Goal: Find specific page/section: Find specific page/section

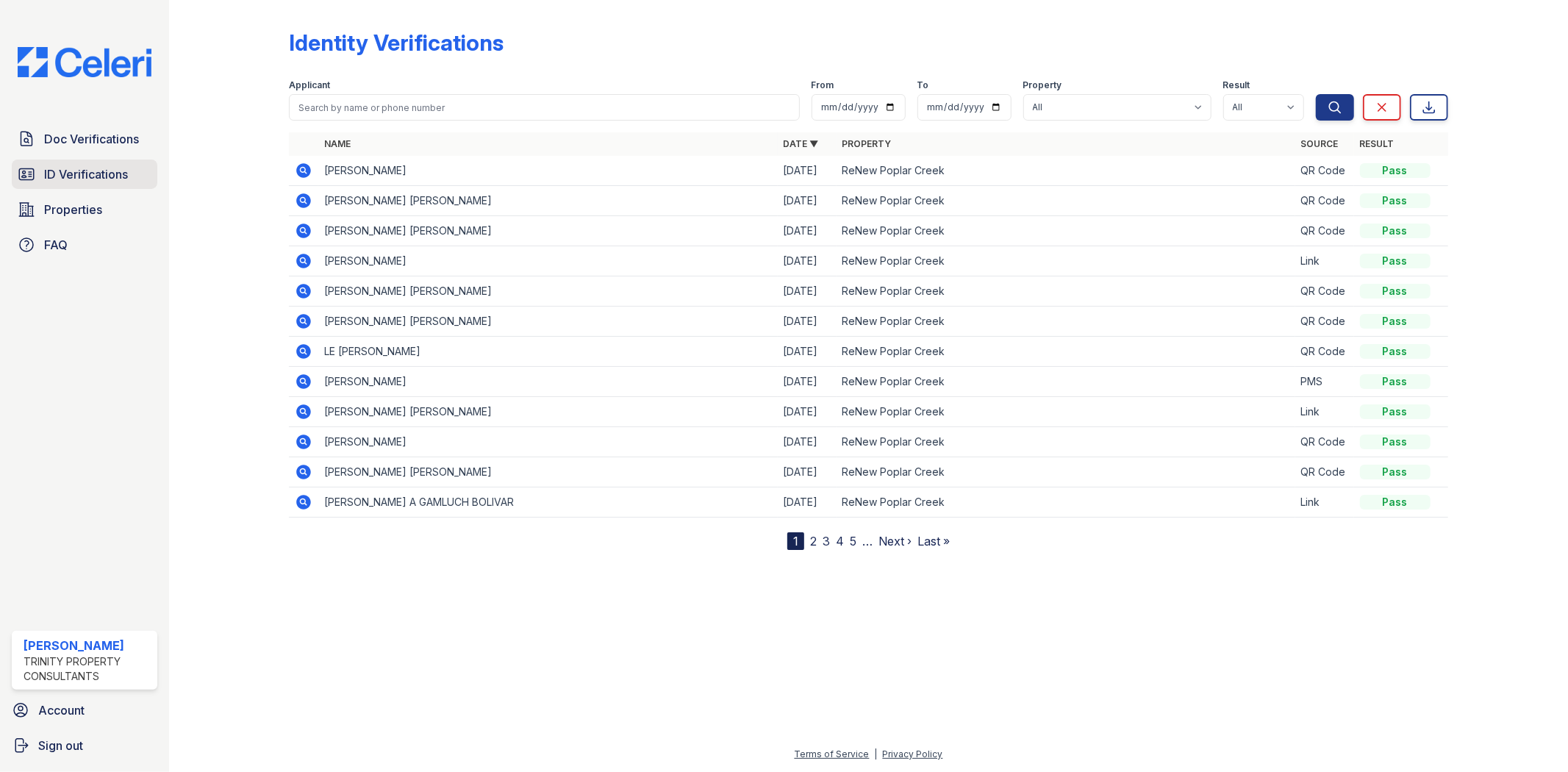
click at [123, 182] on span "ID Verifications" at bounding box center [86, 174] width 84 height 18
click at [301, 170] on icon at bounding box center [303, 169] width 4 height 4
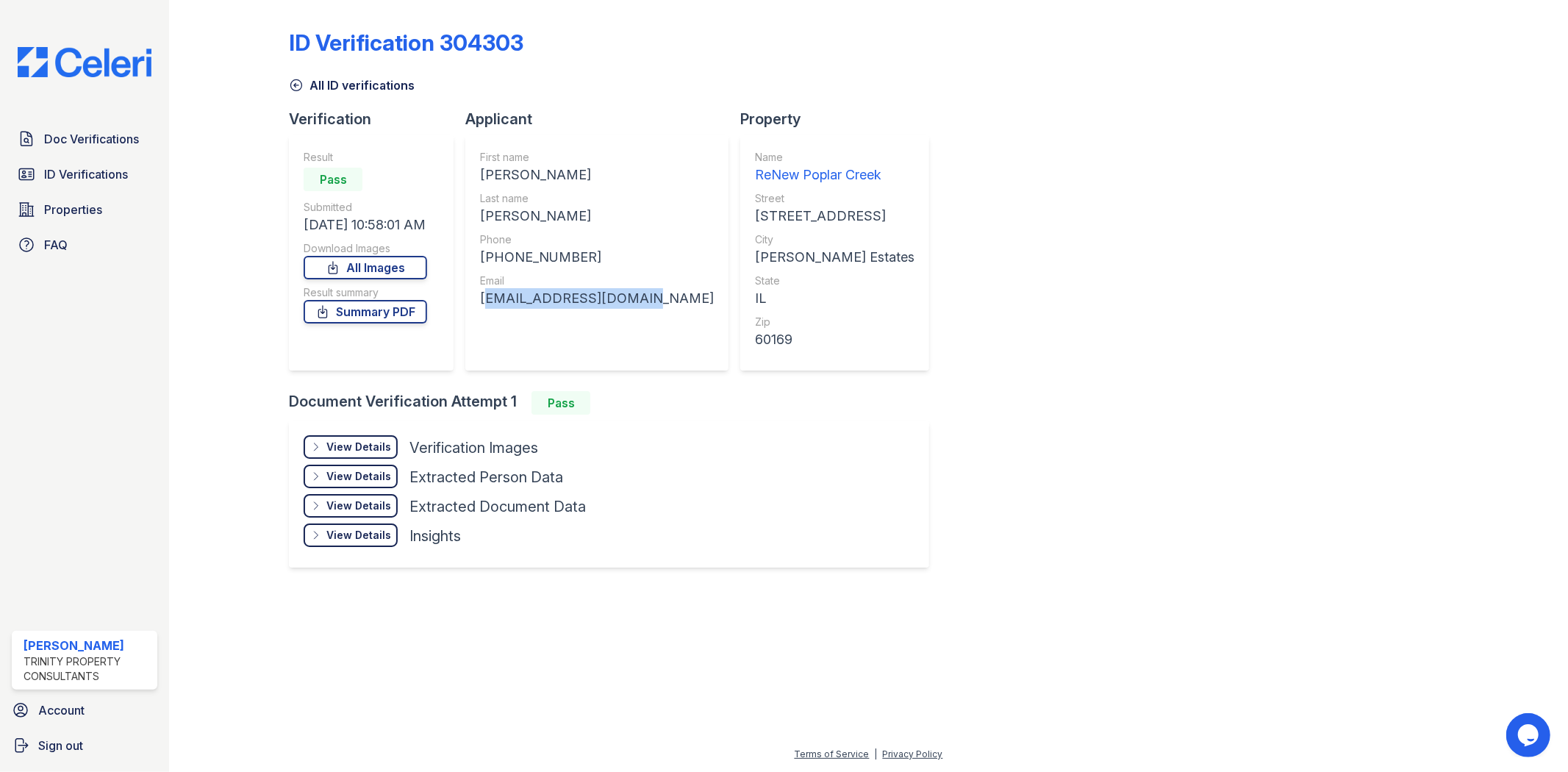
drag, startPoint x: 642, startPoint y: 301, endPoint x: 471, endPoint y: 301, distance: 171.0
click at [471, 301] on div "First name DAISY A Last name TAYLOR-LOMAX Phone +12244659737 Email daisylomax1@…" at bounding box center [597, 253] width 263 height 235
copy div "daisylomax1@yahoo.com"
click at [68, 174] on span "ID Verifications" at bounding box center [86, 174] width 84 height 18
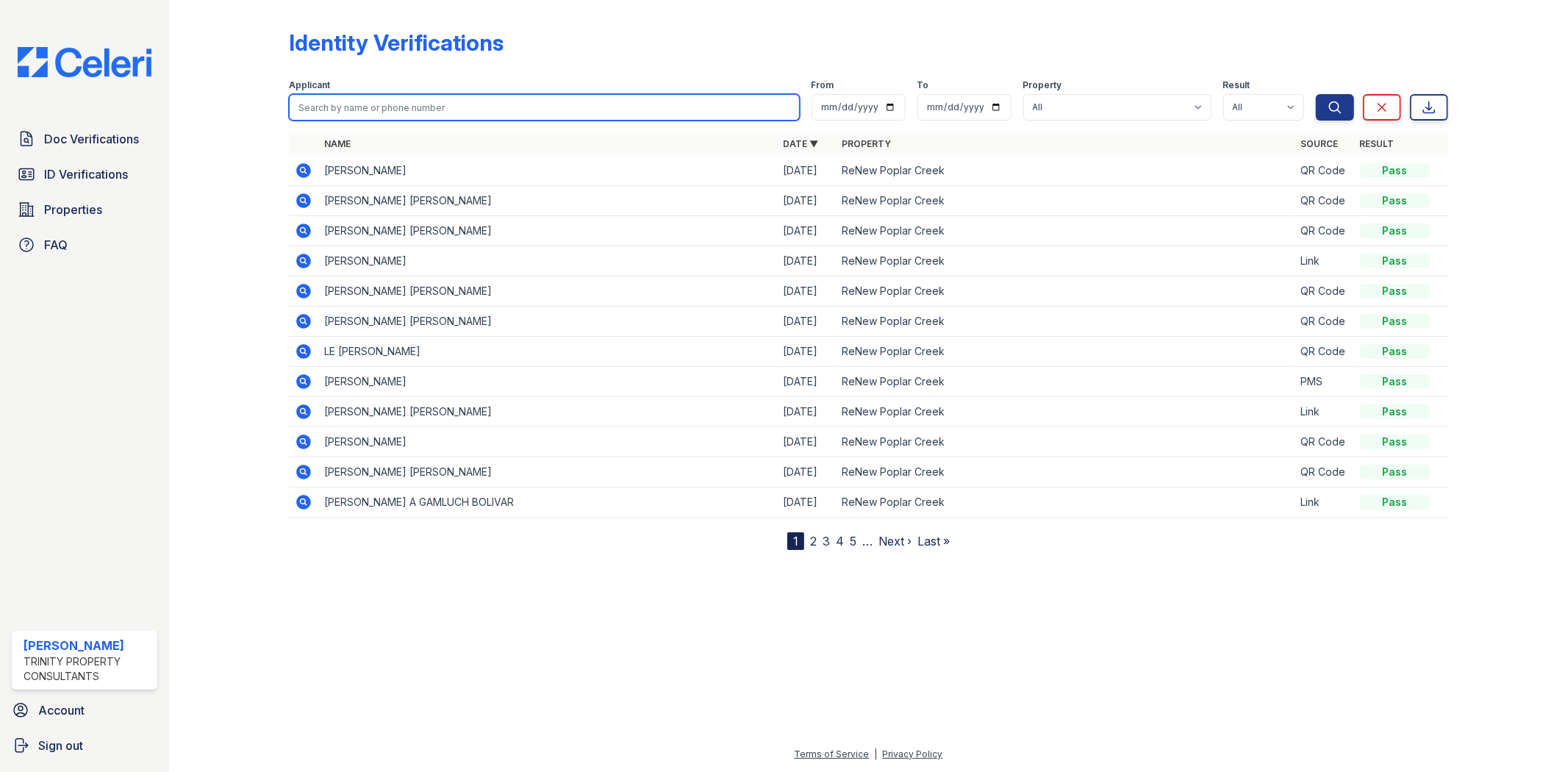
click at [446, 105] on input "search" at bounding box center [544, 107] width 510 height 27
type input "ASI"
click at [1316, 94] on button "Search" at bounding box center [1335, 107] width 38 height 27
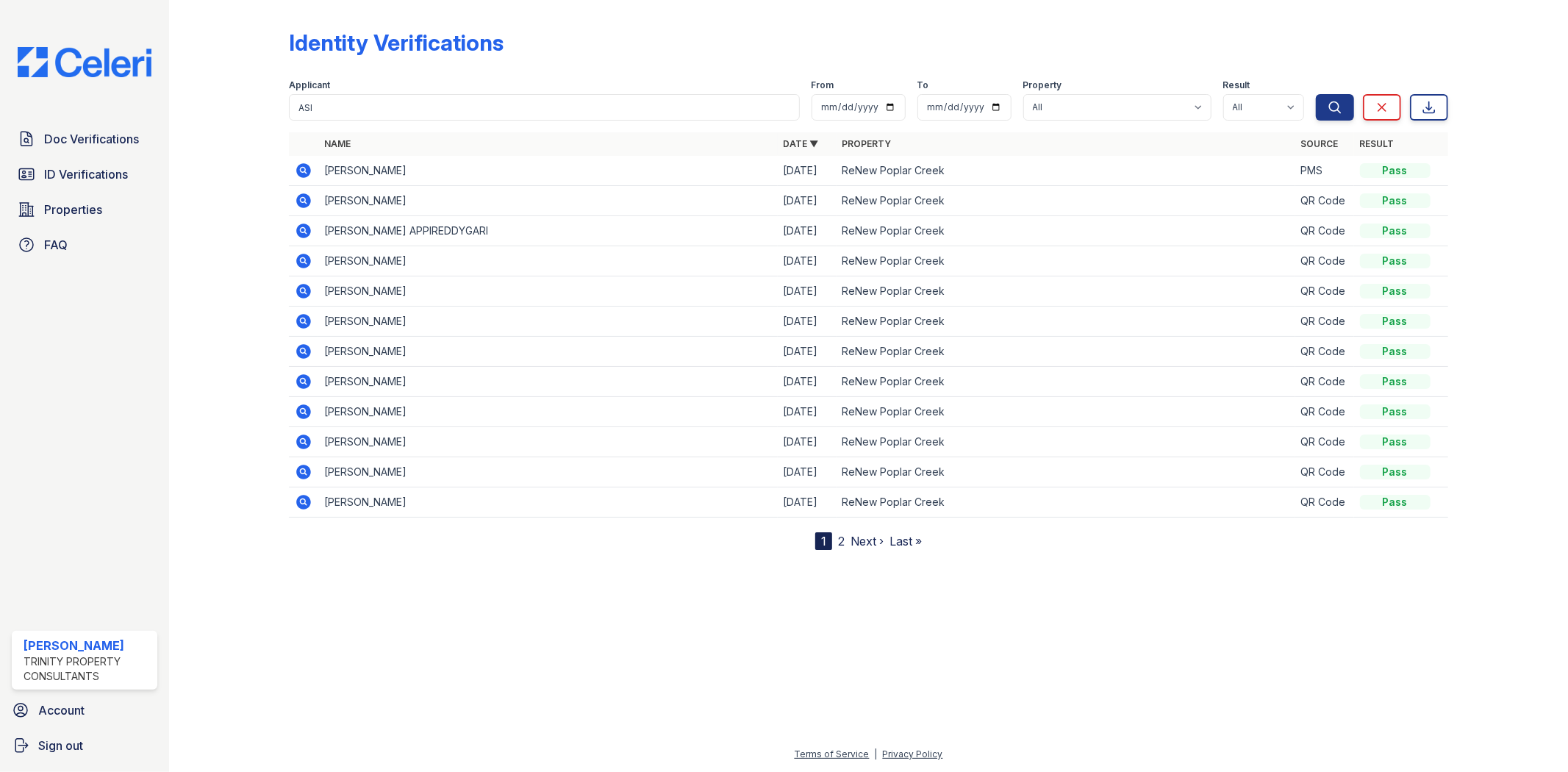
drag, startPoint x: 420, startPoint y: 171, endPoint x: 349, endPoint y: 172, distance: 71.0
click at [349, 172] on td "Asif Shahbazkhanli" at bounding box center [547, 171] width 459 height 30
copy td "Shahbazkhanli"
